Goal: Task Accomplishment & Management: Manage account settings

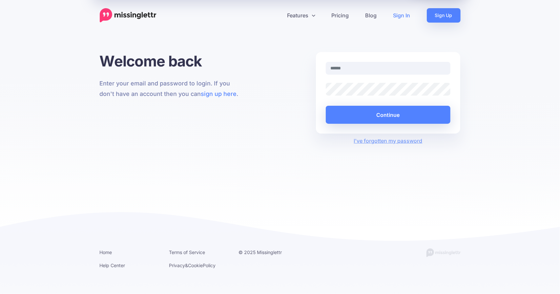
type input "**********"
click at [326, 96] on div at bounding box center [326, 96] width 0 height 0
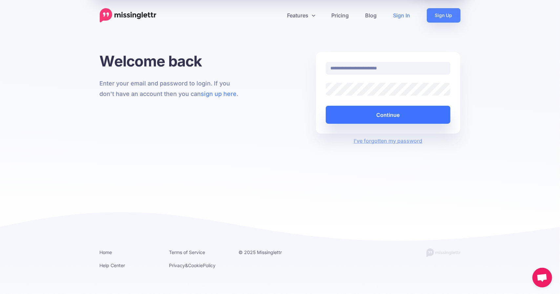
click at [386, 112] on button "Continue" at bounding box center [388, 115] width 125 height 18
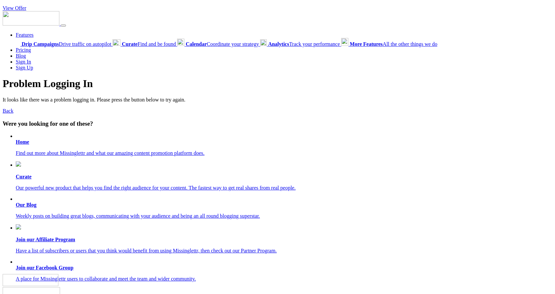
click at [22, 142] on b "Home" at bounding box center [22, 142] width 13 height 6
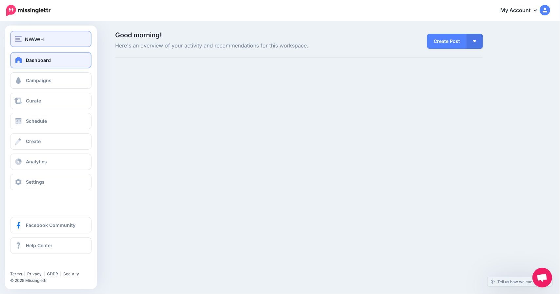
click at [37, 36] on span "NWAWH" at bounding box center [34, 39] width 19 height 8
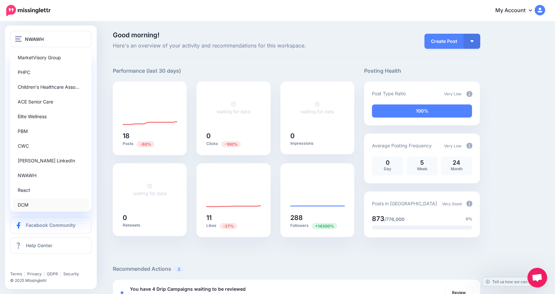
click at [27, 204] on link "DCM" at bounding box center [51, 205] width 76 height 13
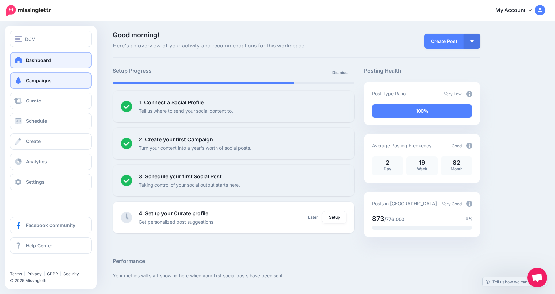
click at [63, 76] on link "Campaigns" at bounding box center [50, 80] width 81 height 16
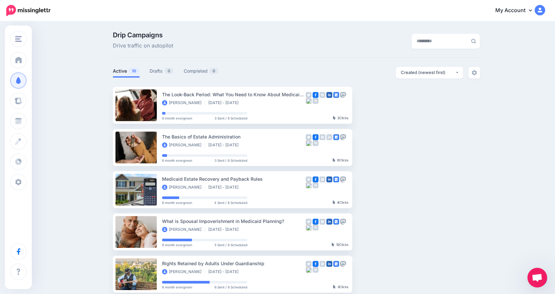
click at [524, 11] on link "My Account" at bounding box center [516, 11] width 56 height 16
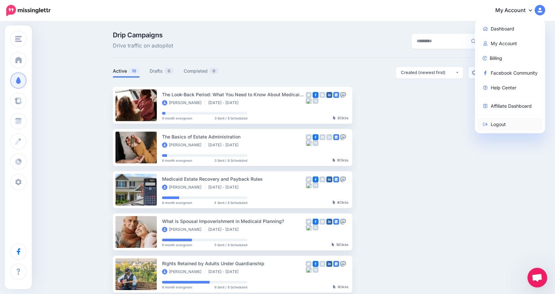
click at [498, 126] on link "Logout" at bounding box center [509, 124] width 65 height 13
